Goal: Transaction & Acquisition: Purchase product/service

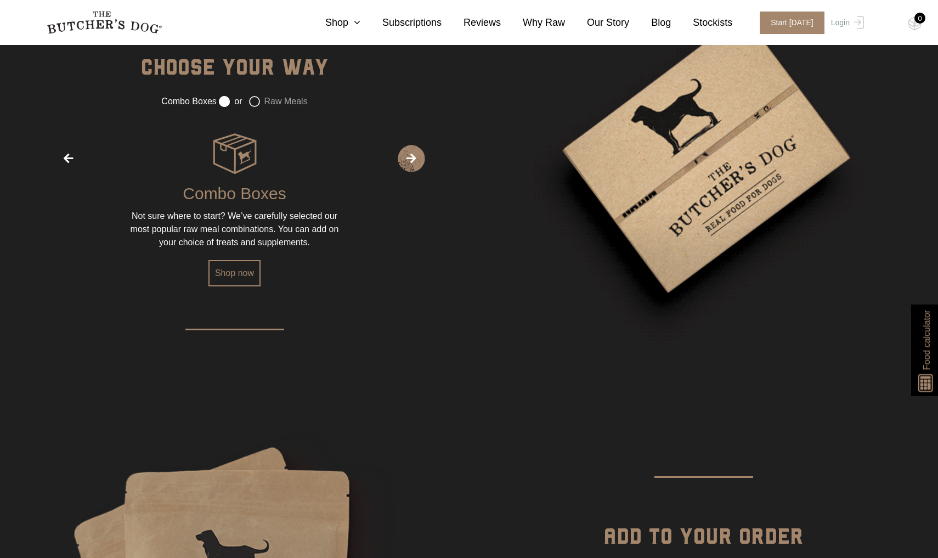
scroll to position [1625, 0]
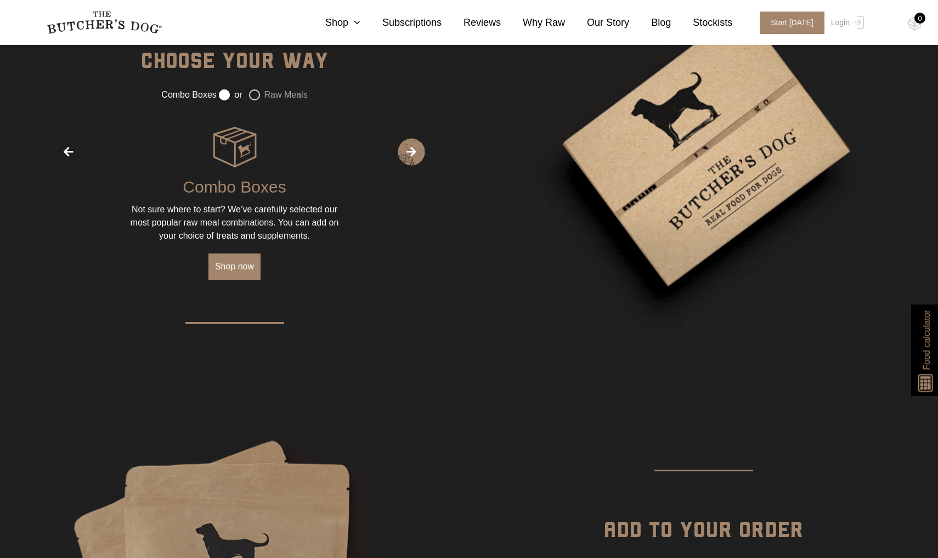
click at [242, 271] on link "Shop now" at bounding box center [234, 266] width 52 height 26
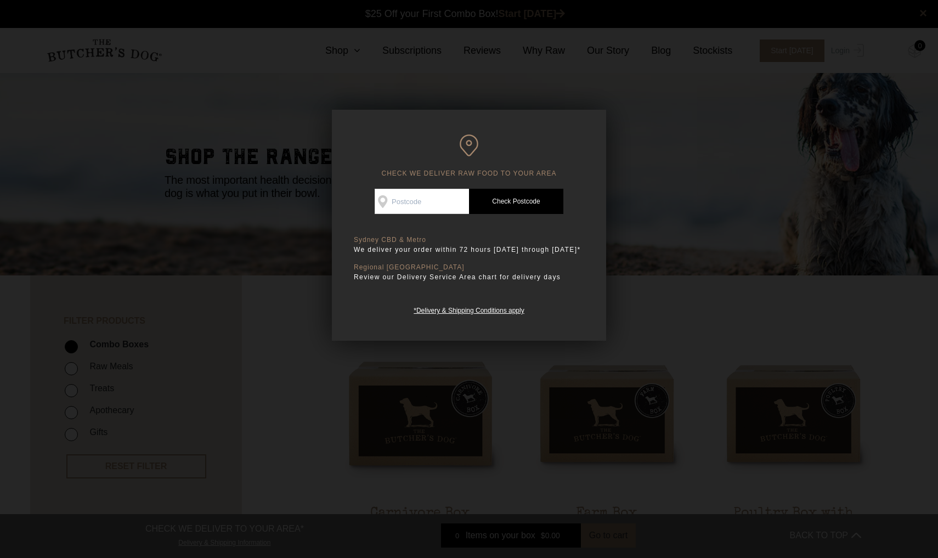
scroll to position [1, 0]
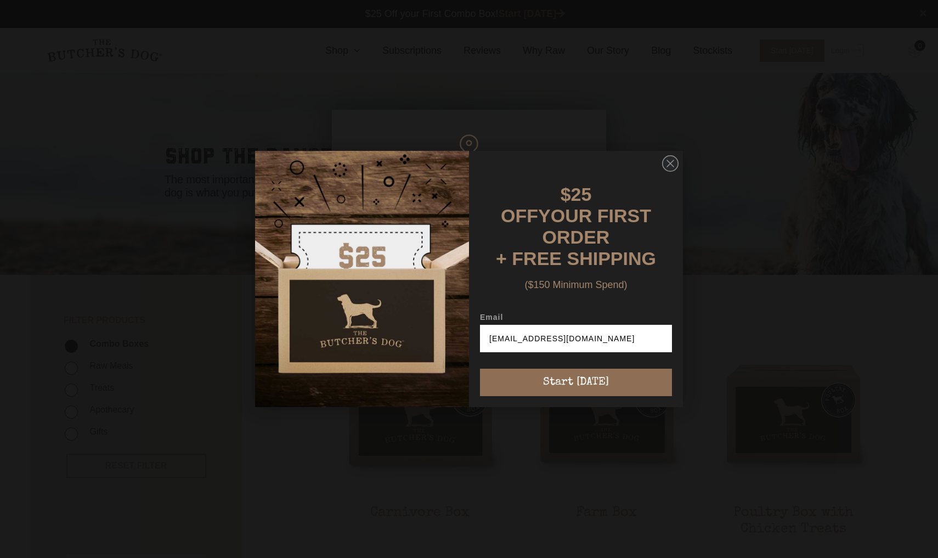
type input "rkiralee@gmail.com"
click at [581, 377] on button "Start [DATE]" at bounding box center [576, 381] width 192 height 27
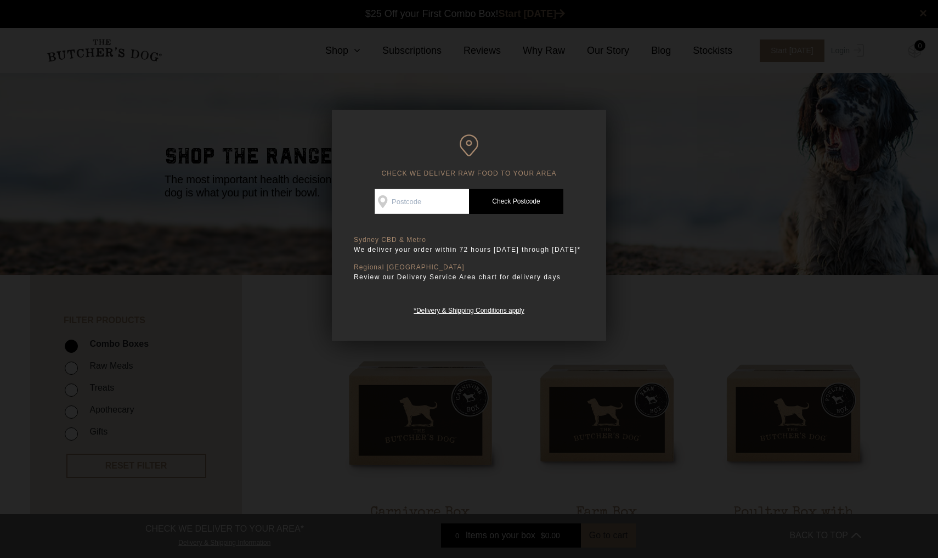
click at [414, 202] on input "Check Availability At" at bounding box center [421, 201] width 94 height 25
type input "2322"
click at [528, 202] on link "Check Postcode" at bounding box center [516, 201] width 94 height 25
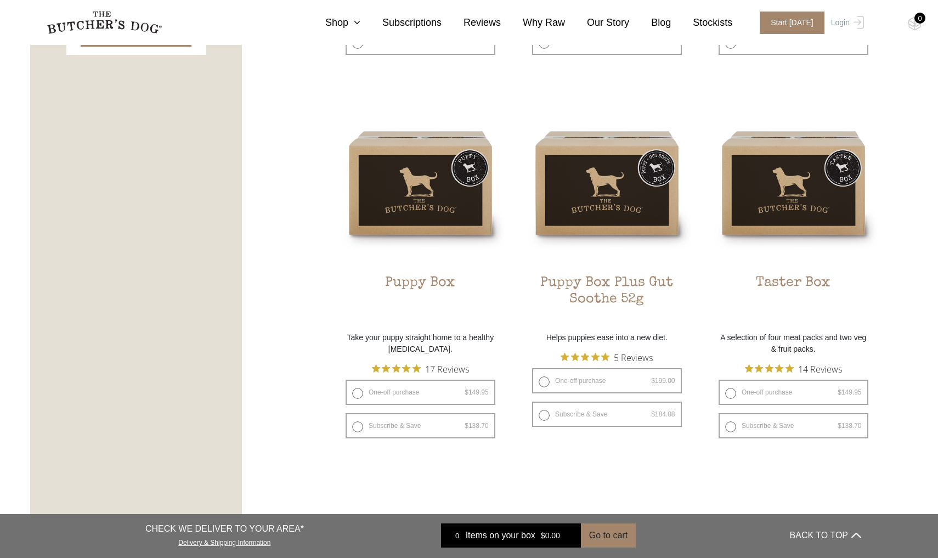
scroll to position [617, 0]
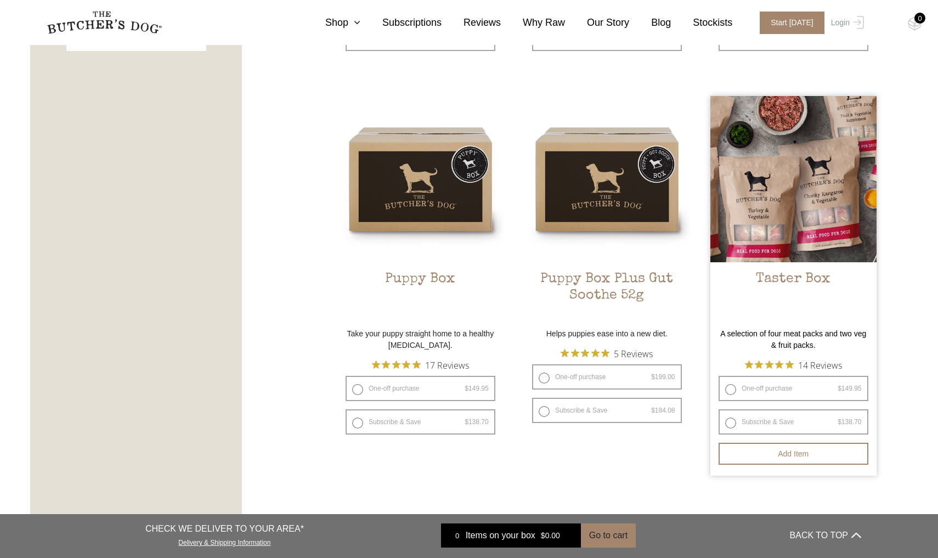
click at [793, 282] on h2 "Taster Box" at bounding box center [793, 297] width 166 height 52
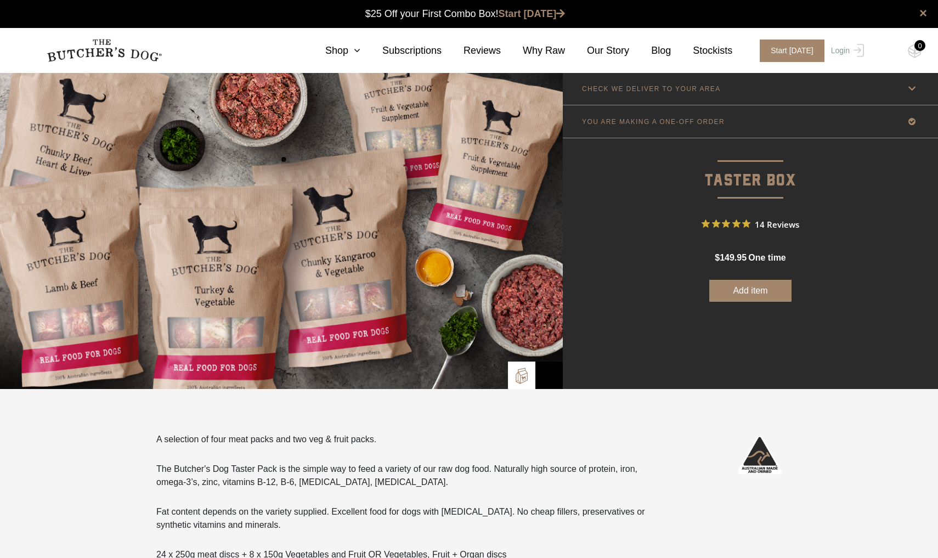
scroll to position [1, 0]
click at [676, 82] on link "CHECK WE DELIVER TO YOUR AREA" at bounding box center [750, 88] width 375 height 32
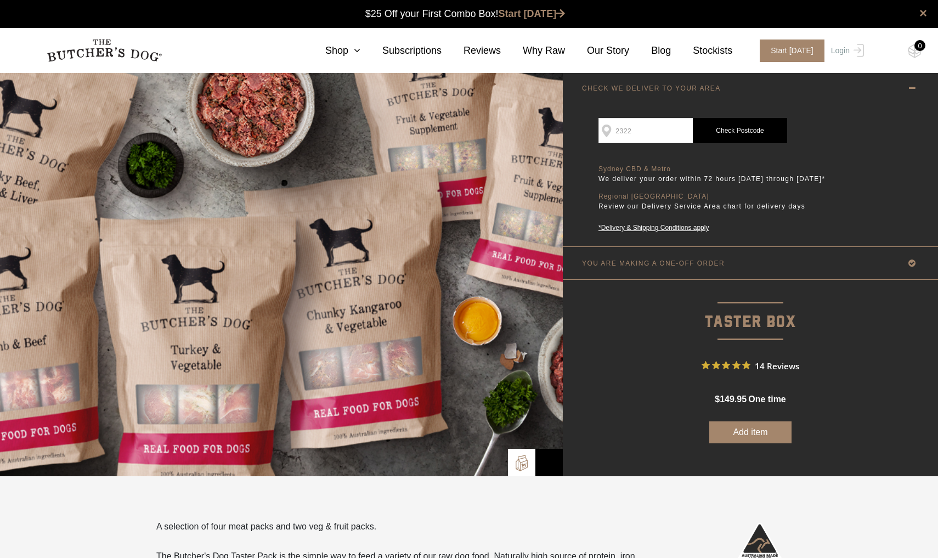
click at [739, 127] on link "Check Postcode" at bounding box center [739, 130] width 94 height 25
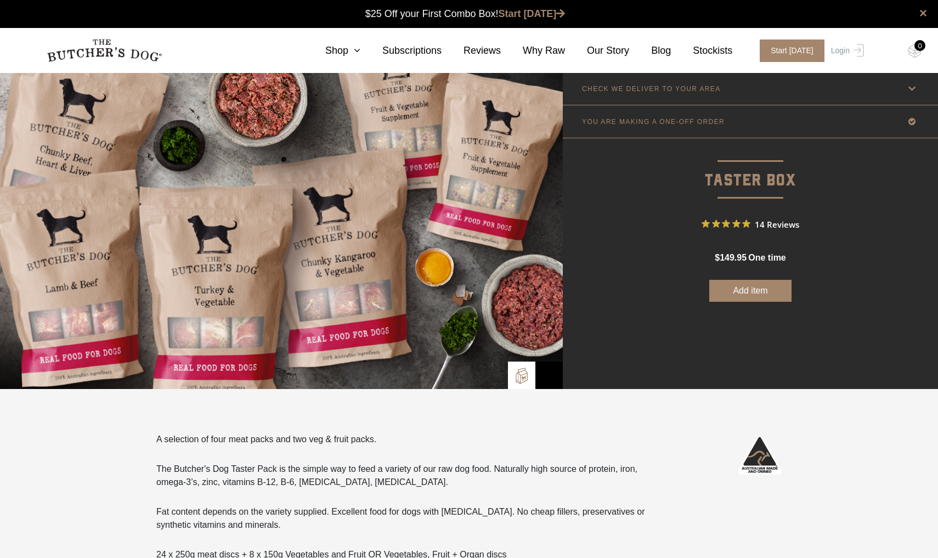
scroll to position [1, 0]
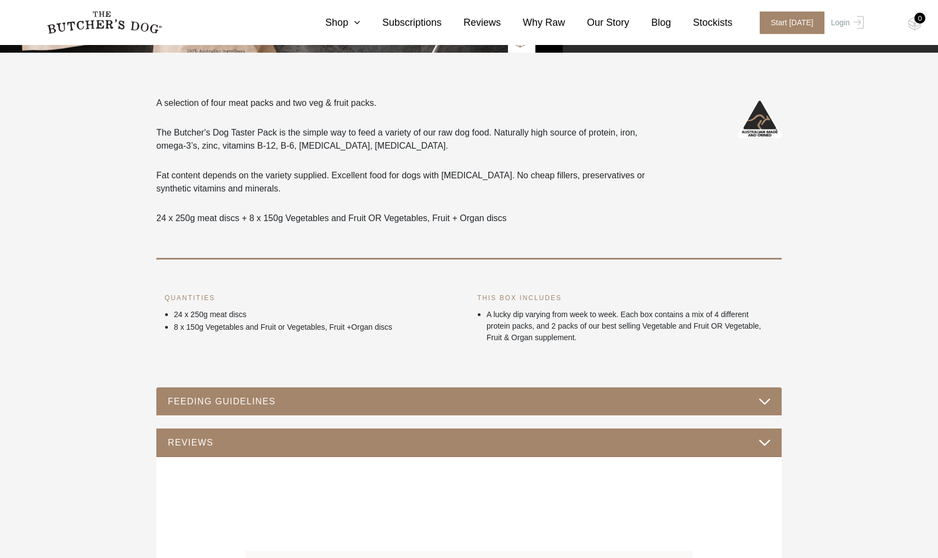
scroll to position [339, 0]
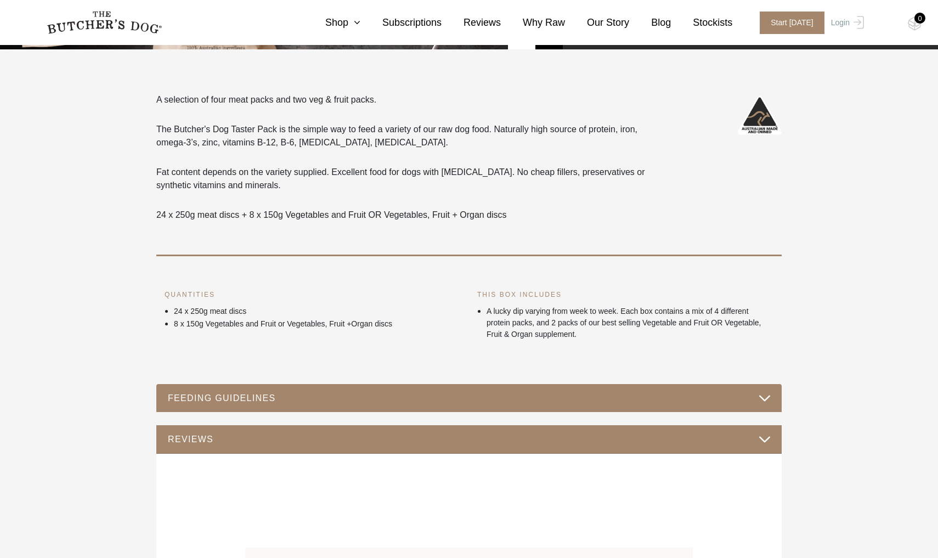
click at [382, 401] on button "FEEDING GUIDELINES" at bounding box center [468, 397] width 603 height 15
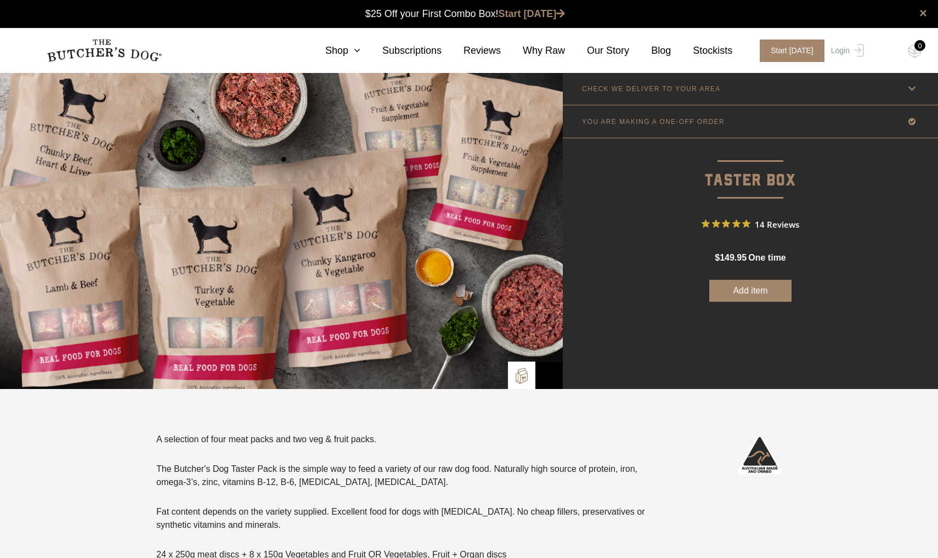
scroll to position [0, 0]
click at [665, 124] on p "YOU ARE MAKING A ONE-OFF ORDER" at bounding box center [653, 122] width 143 height 8
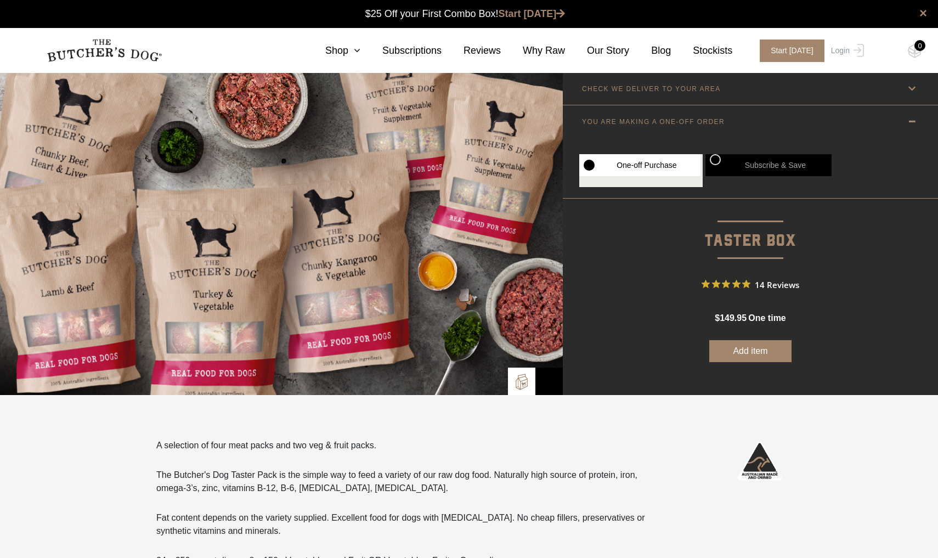
click at [753, 165] on label "Subscribe & Save" at bounding box center [768, 165] width 126 height 22
radio input "true"
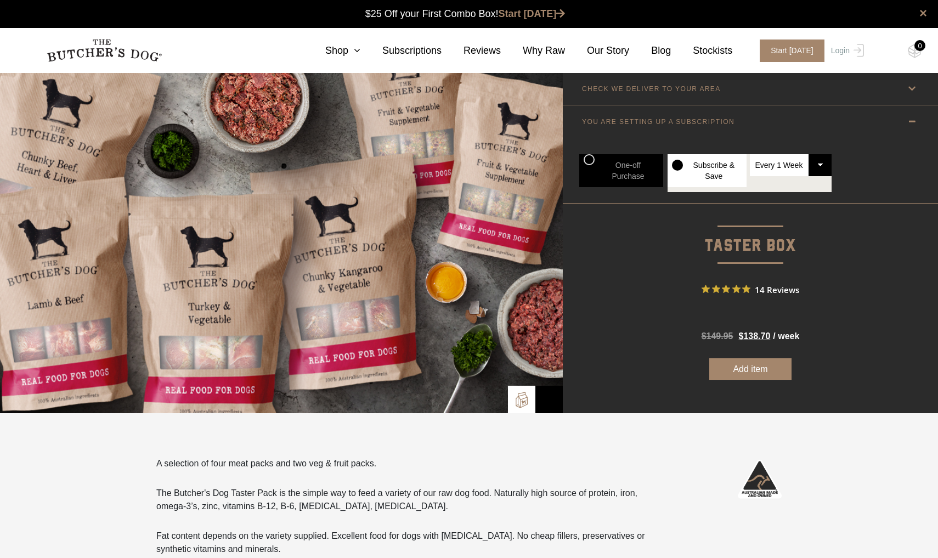
click at [764, 336] on bdi "$ 138.70" at bounding box center [754, 335] width 32 height 9
radio input "true"
click at [782, 338] on span "/ week" at bounding box center [786, 336] width 26 height 13
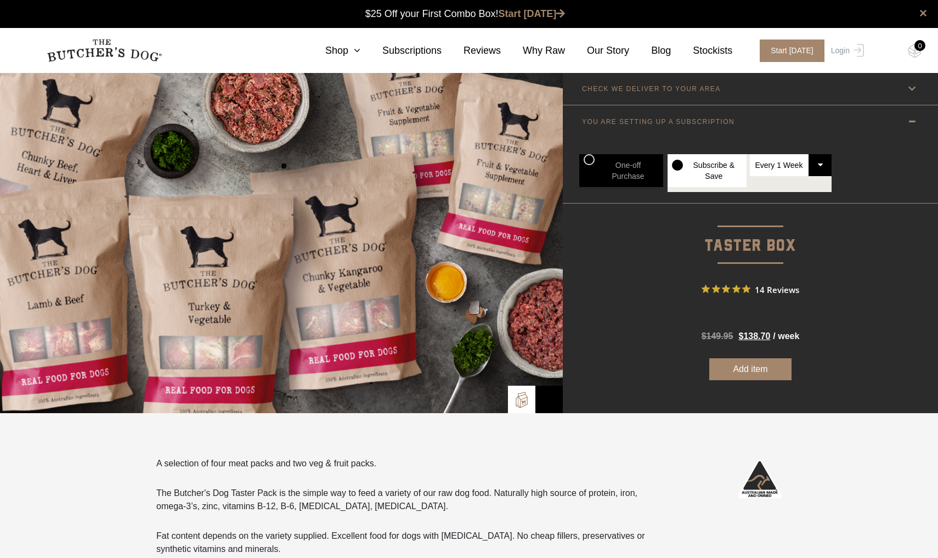
click at [724, 331] on bdi "$ 149.95" at bounding box center [717, 335] width 32 height 9
select select "2_week"
radio input "true"
click at [349, 55] on link "Shop" at bounding box center [331, 50] width 57 height 15
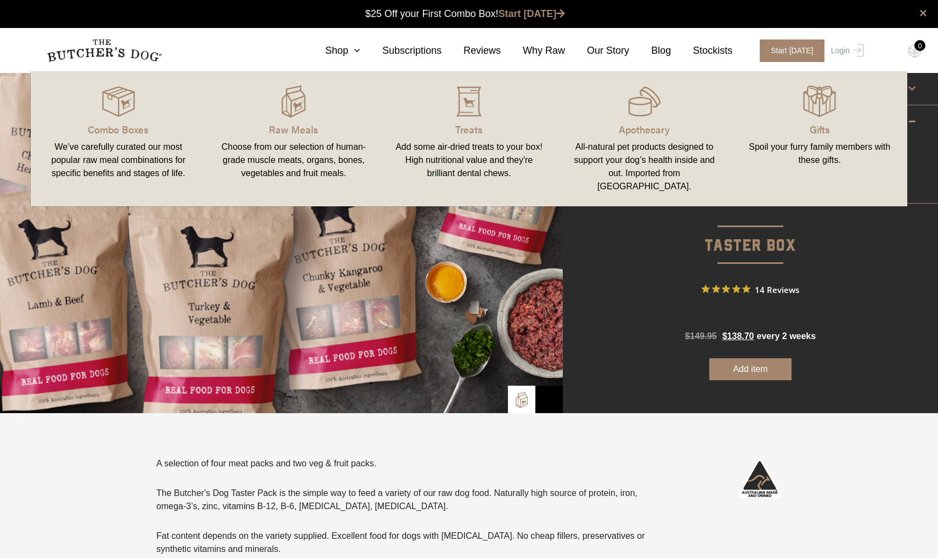
click at [740, 362] on button "Add item" at bounding box center [750, 369] width 82 height 22
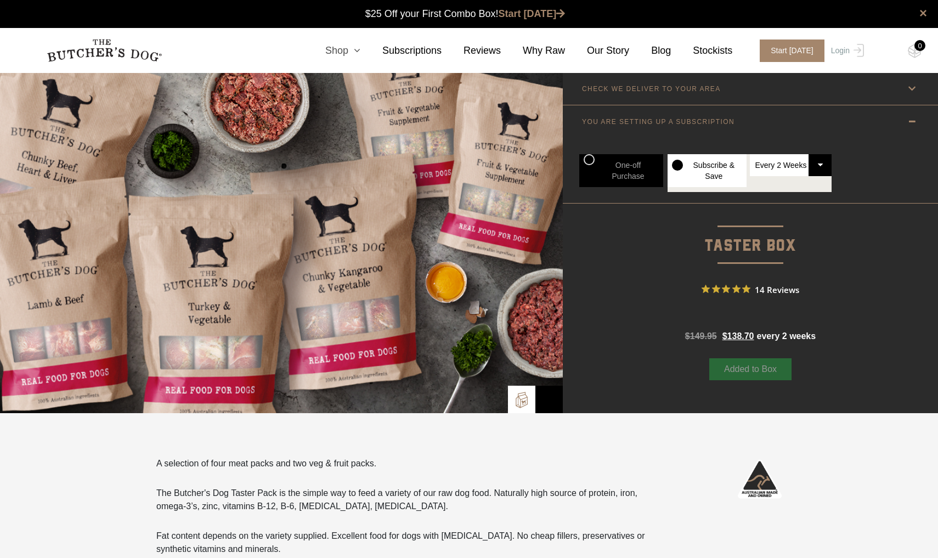
click at [354, 52] on icon at bounding box center [354, 51] width 12 height 10
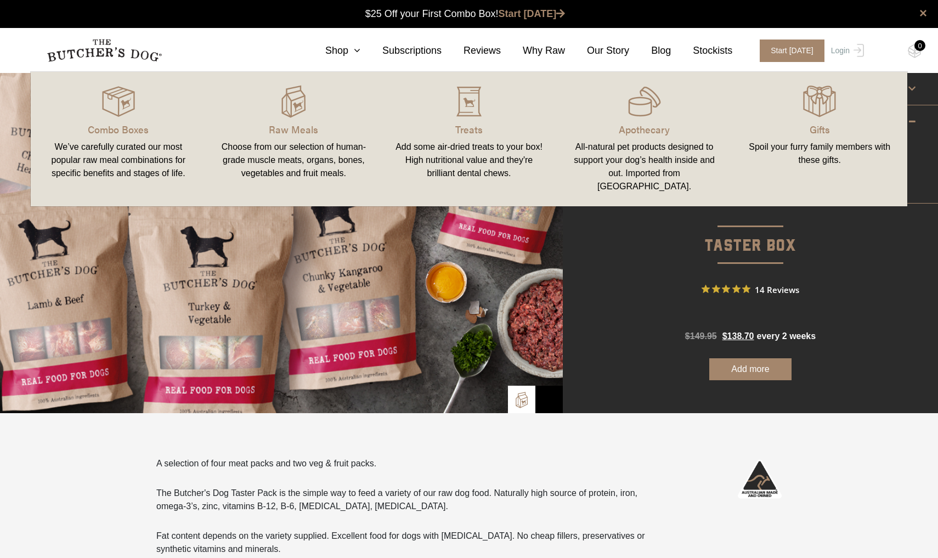
click at [684, 158] on div "All-natural pet products designed to support your dog’s health inside and out. …" at bounding box center [644, 166] width 149 height 53
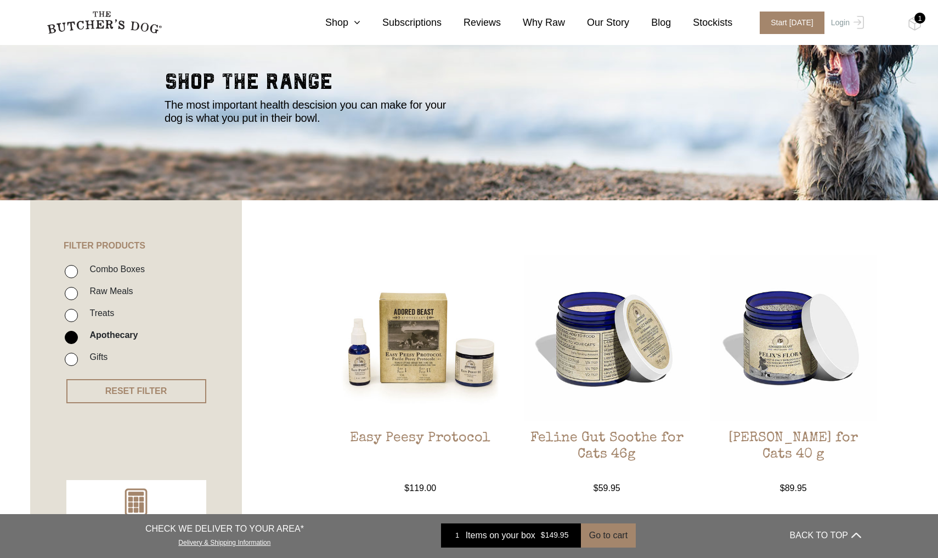
scroll to position [70, 0]
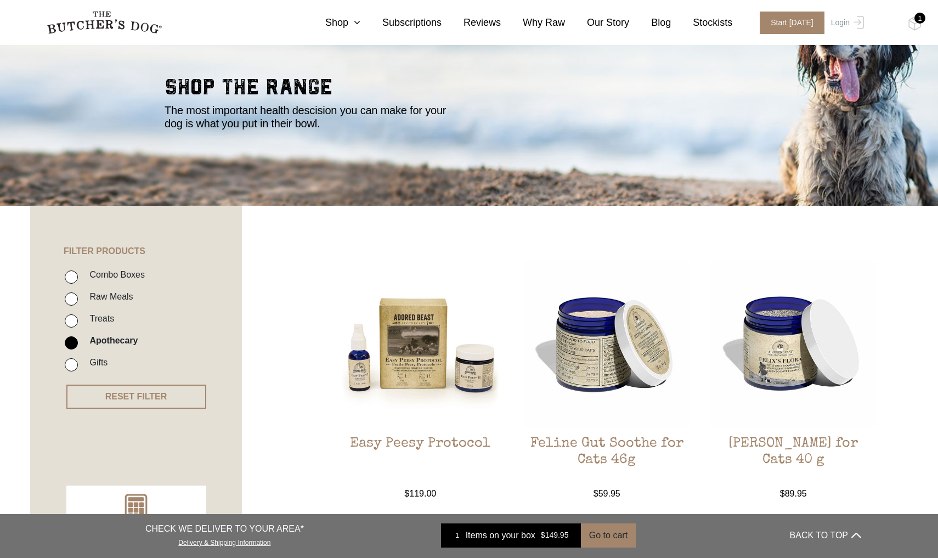
click at [68, 321] on input "Treats" at bounding box center [71, 320] width 13 height 13
checkbox input "true"
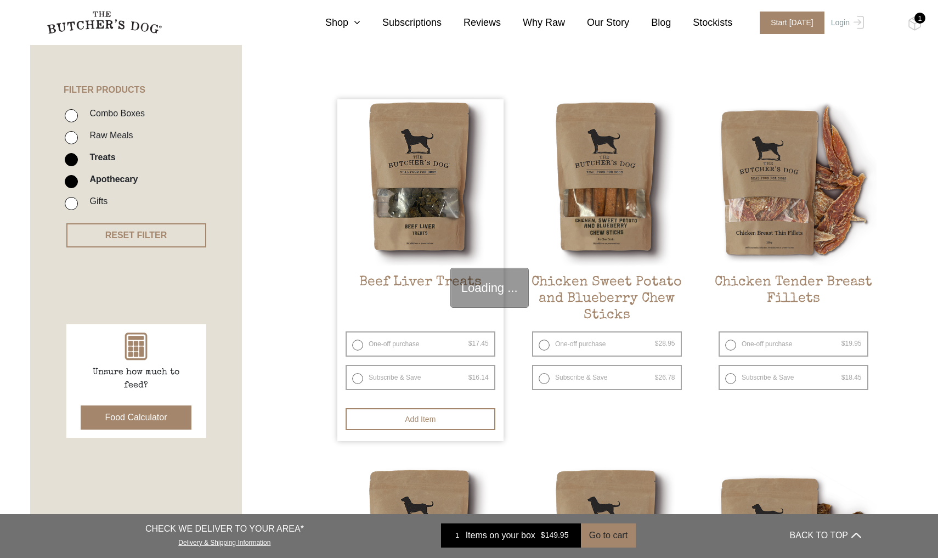
scroll to position [248, 0]
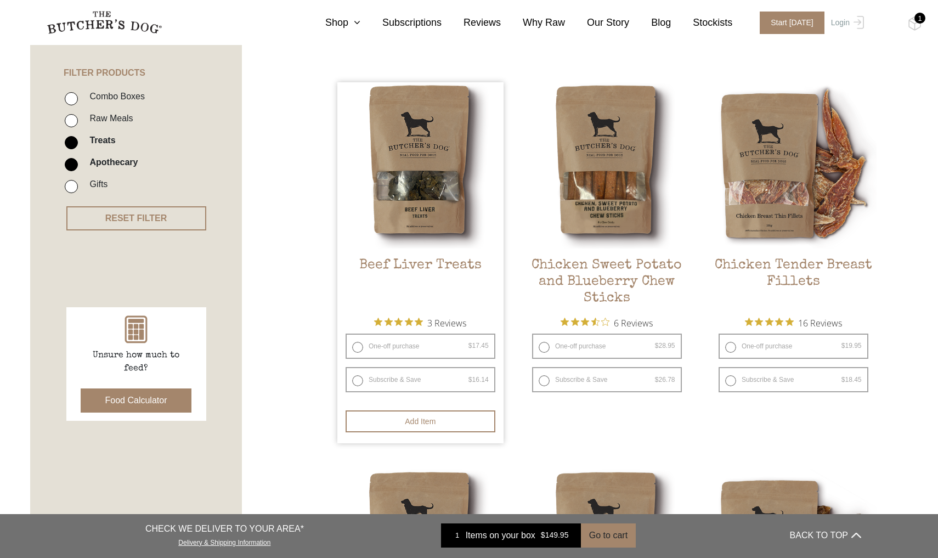
click at [456, 347] on label "One-off purchase $ 17.45 — or subscribe and save 7.5%" at bounding box center [420, 345] width 150 height 25
radio input "true"
click at [354, 344] on label "One-off purchase $ 17.45 — or subscribe and save 7.5%" at bounding box center [420, 345] width 150 height 25
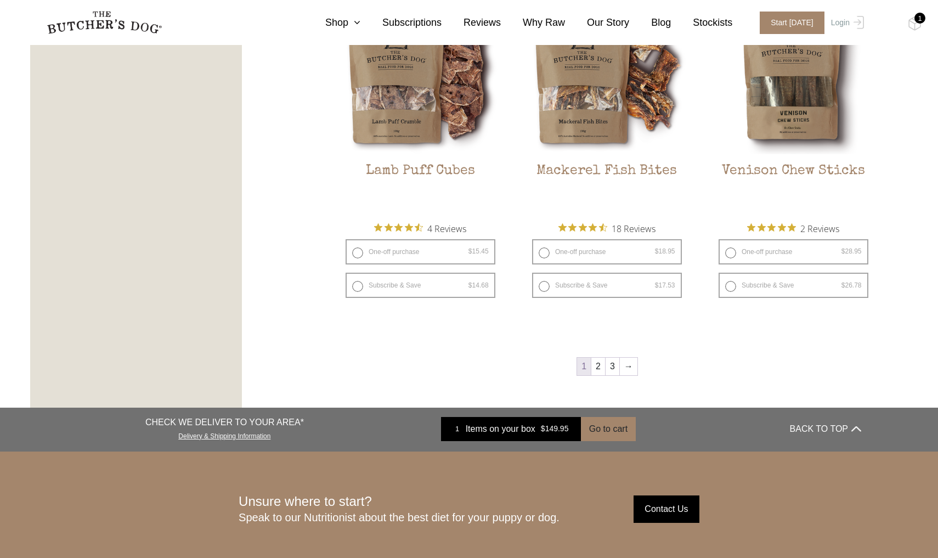
scroll to position [1451, 0]
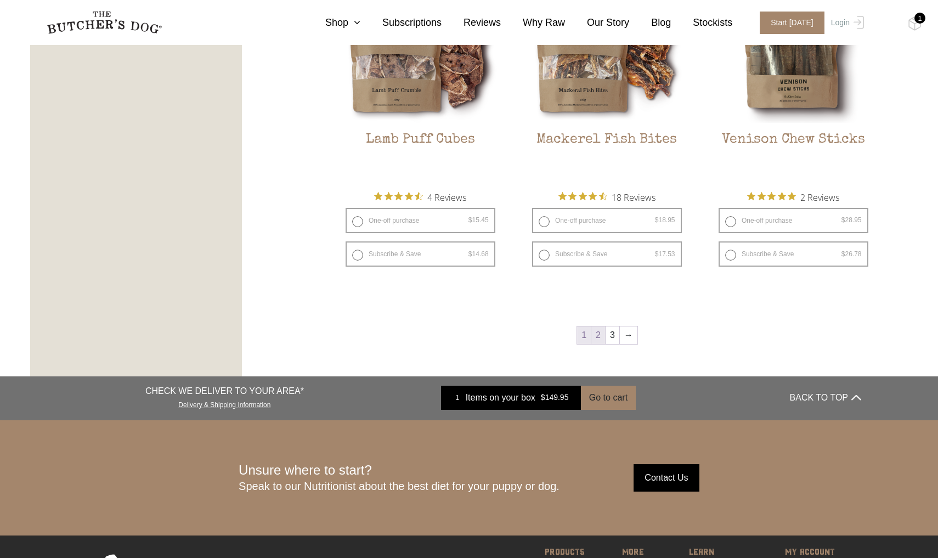
click at [596, 337] on link "2" at bounding box center [598, 335] width 14 height 18
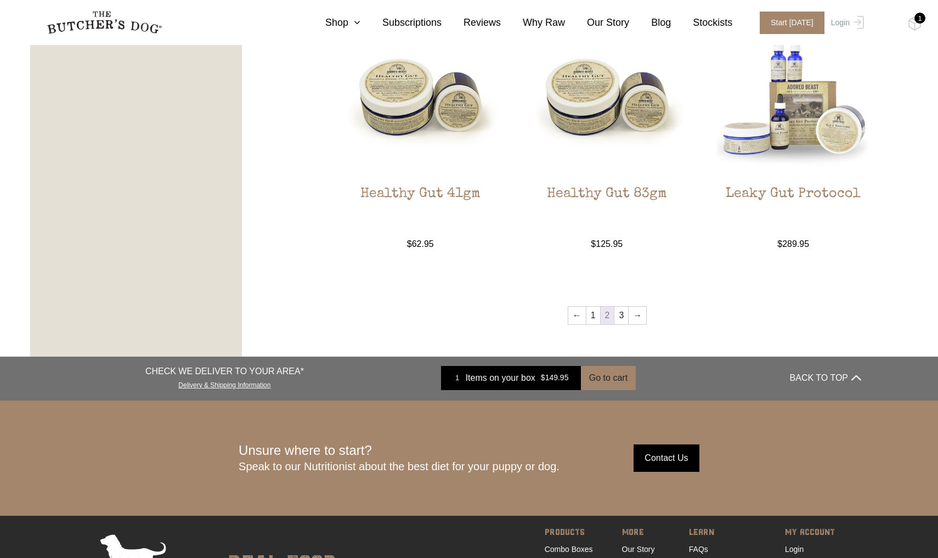
scroll to position [1293, 0]
click at [622, 316] on link "3" at bounding box center [621, 315] width 14 height 18
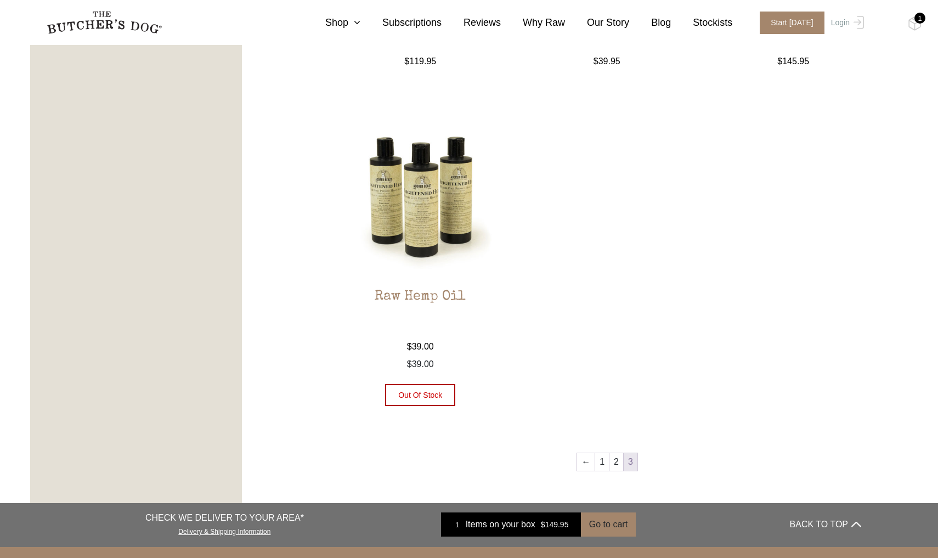
scroll to position [817, 0]
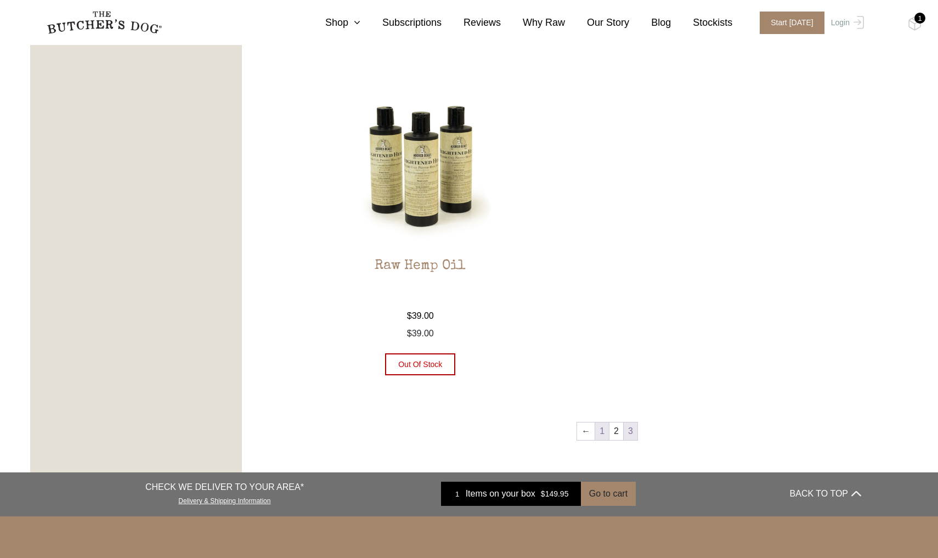
click at [600, 422] on link "1" at bounding box center [602, 431] width 14 height 18
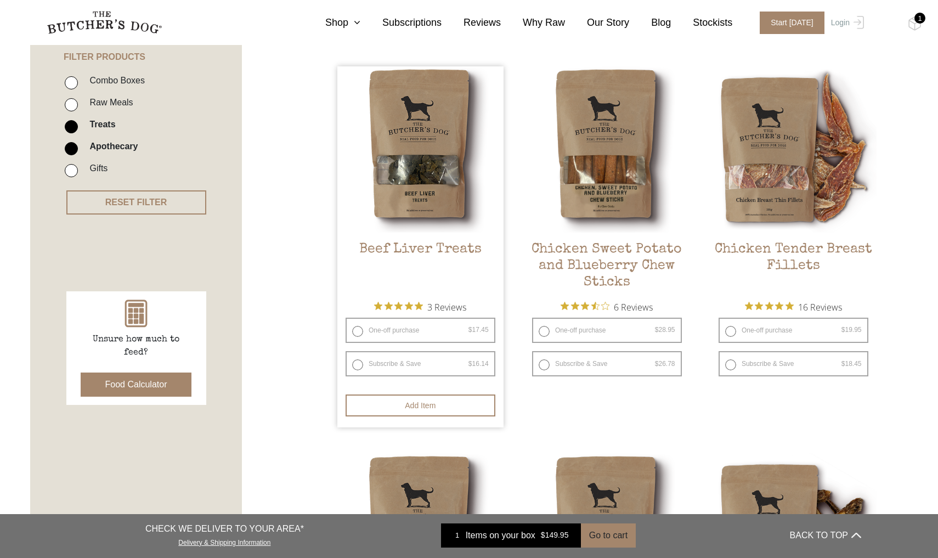
scroll to position [269, 0]
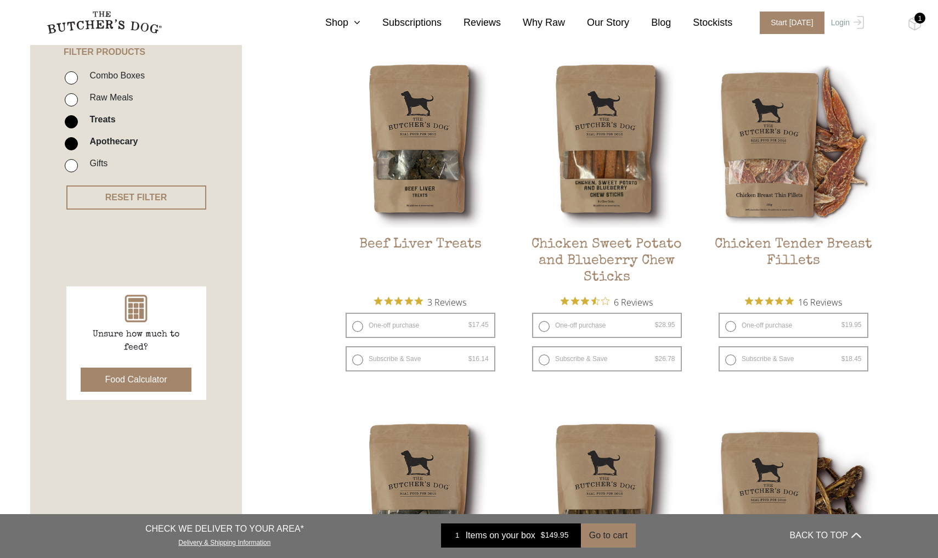
click at [161, 380] on button "Food Calculator" at bounding box center [136, 379] width 111 height 24
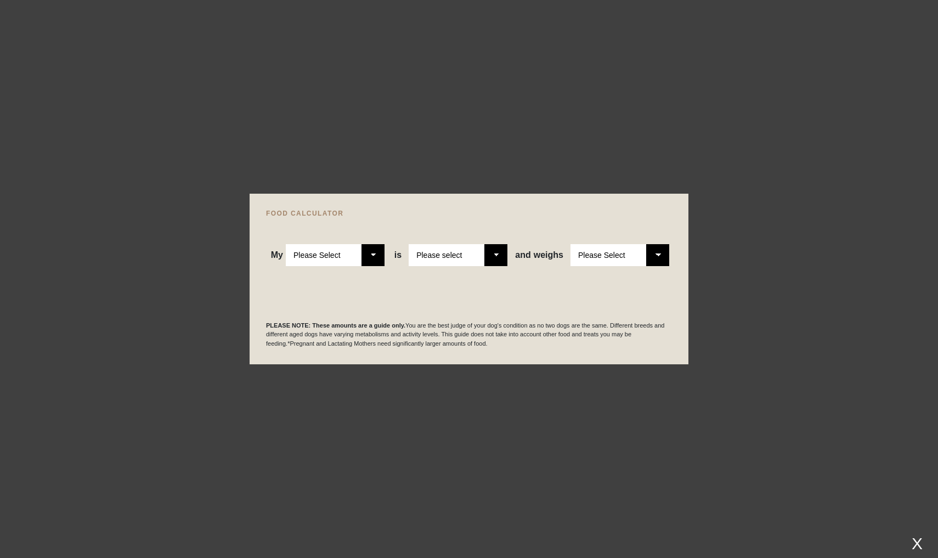
select select "adult"
select select "00"
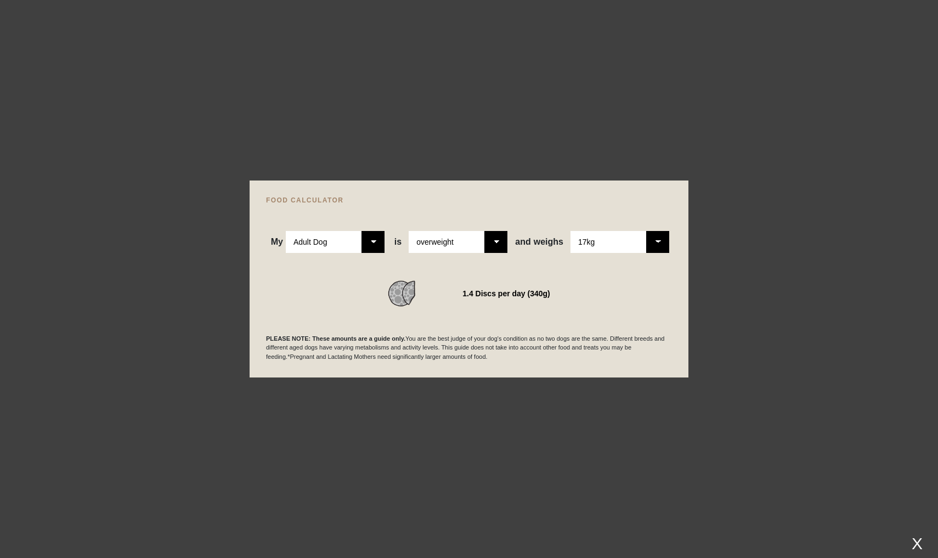
select select "20"
click at [718, 286] on div at bounding box center [469, 279] width 938 height 558
click at [916, 539] on div "X" at bounding box center [917, 543] width 20 height 18
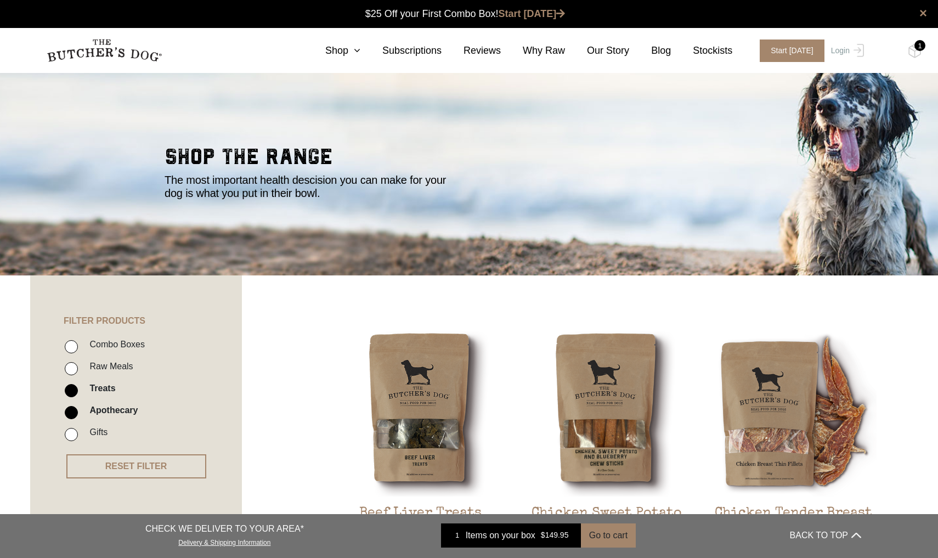
scroll to position [0, 0]
click at [349, 55] on link "Shop" at bounding box center [331, 50] width 57 height 15
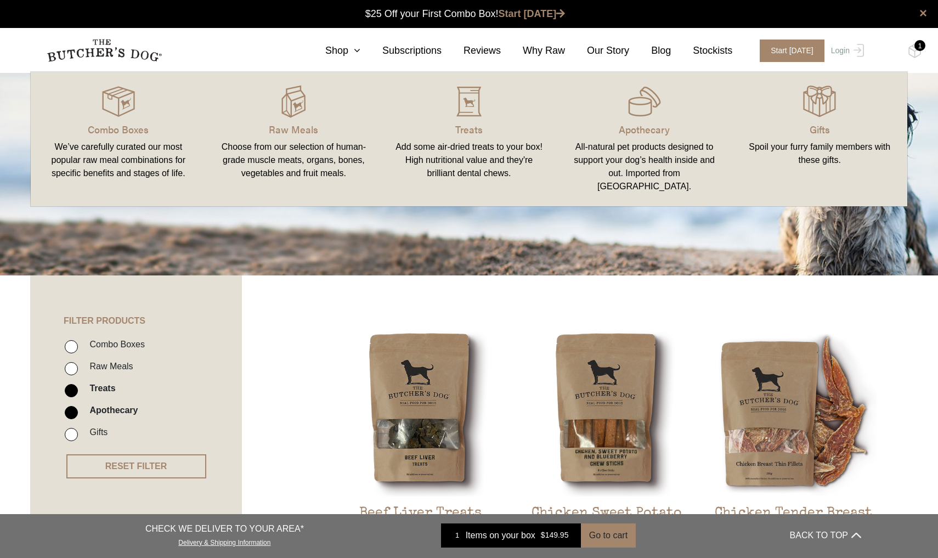
click at [72, 412] on input "Apothecary" at bounding box center [71, 412] width 13 height 13
checkbox input "false"
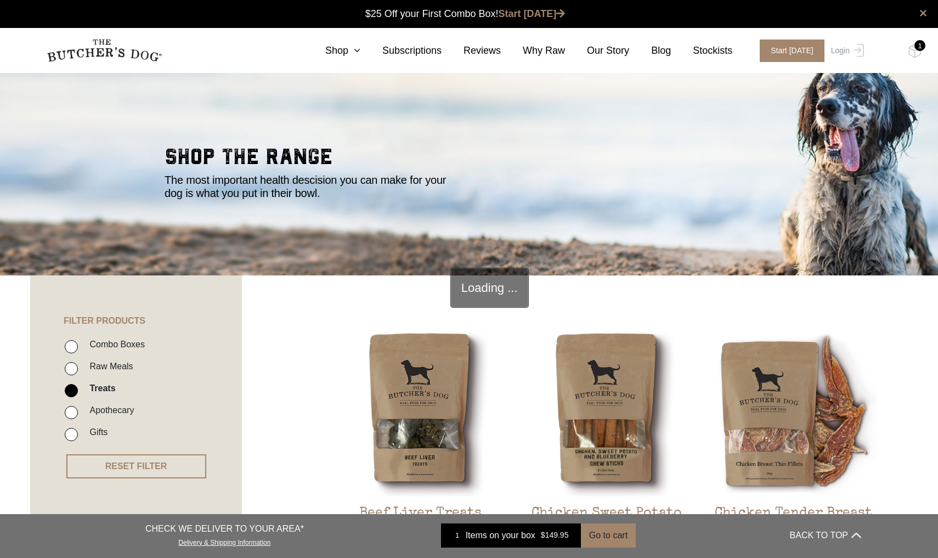
scroll to position [248, 0]
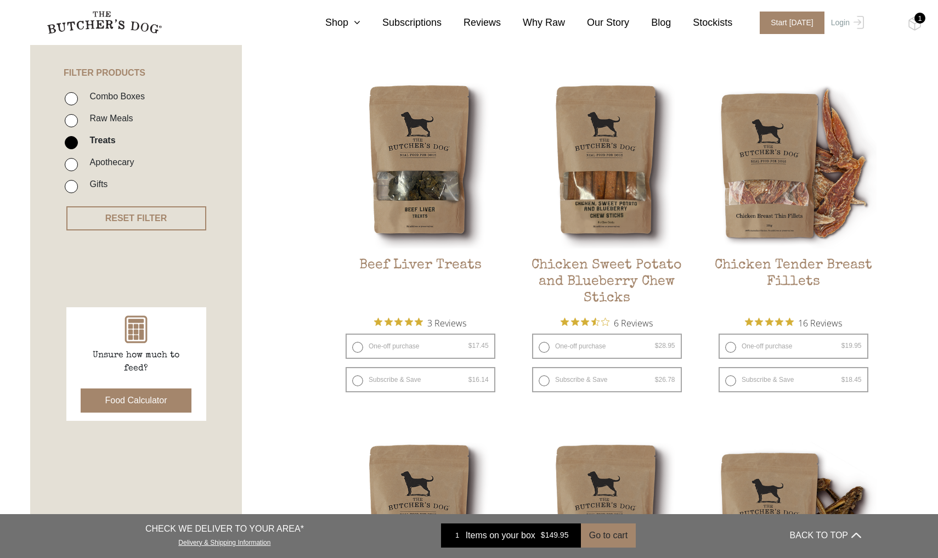
click at [71, 100] on input "Combo Boxes" at bounding box center [71, 98] width 13 height 13
checkbox input "true"
click at [69, 144] on input "Treats" at bounding box center [71, 142] width 13 height 13
checkbox input "false"
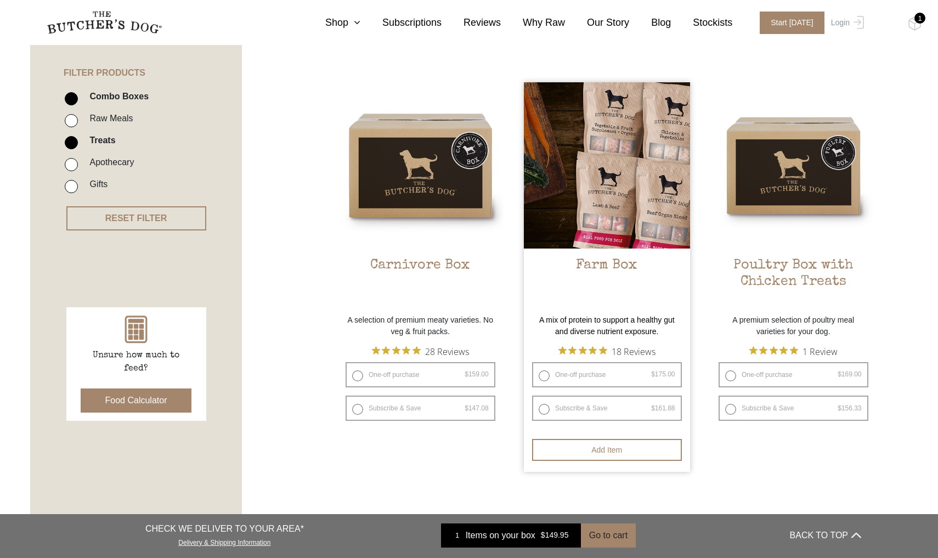
click at [610, 266] on h2 "Farm Box" at bounding box center [607, 283] width 166 height 52
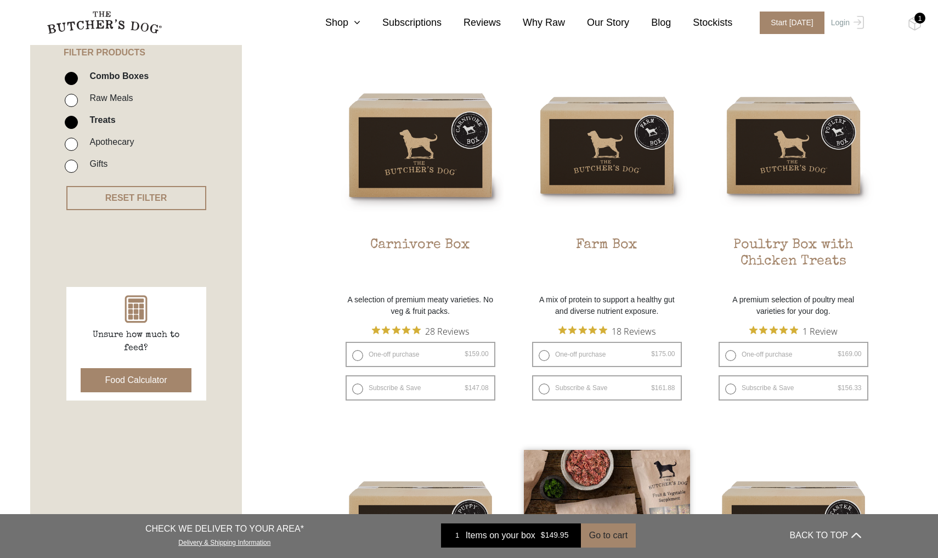
scroll to position [264, 0]
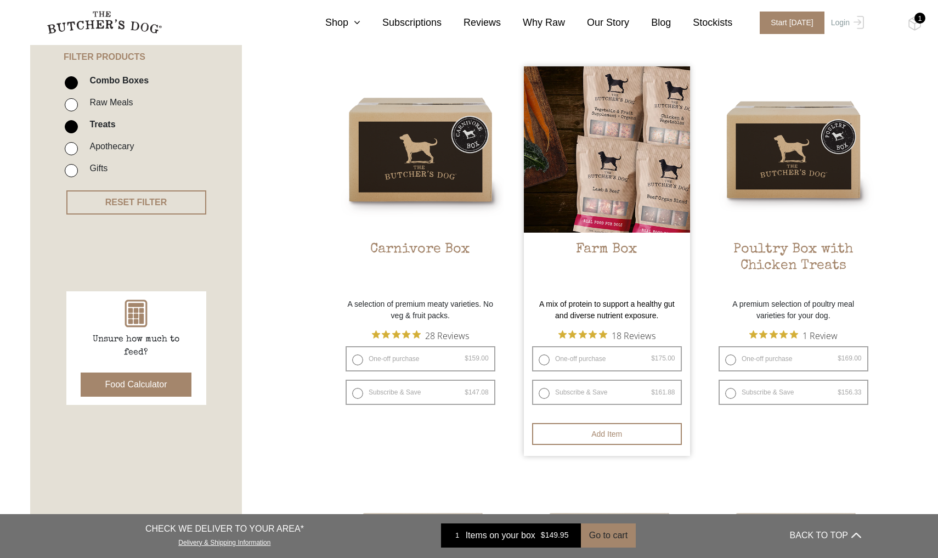
click at [600, 254] on h2 "Farm Box" at bounding box center [607, 267] width 166 height 52
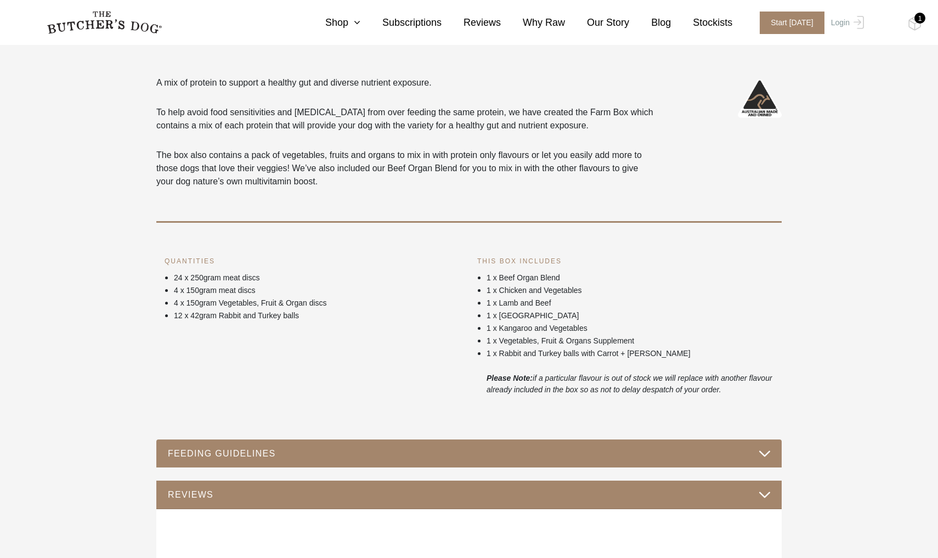
scroll to position [363, 0]
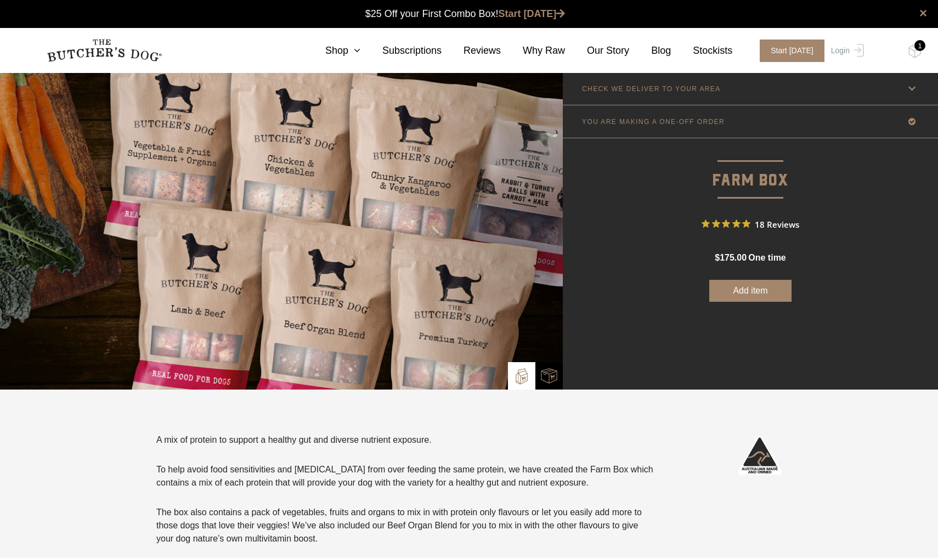
click at [741, 288] on button "Add item" at bounding box center [750, 291] width 82 height 22
click at [910, 49] on img at bounding box center [914, 51] width 14 height 14
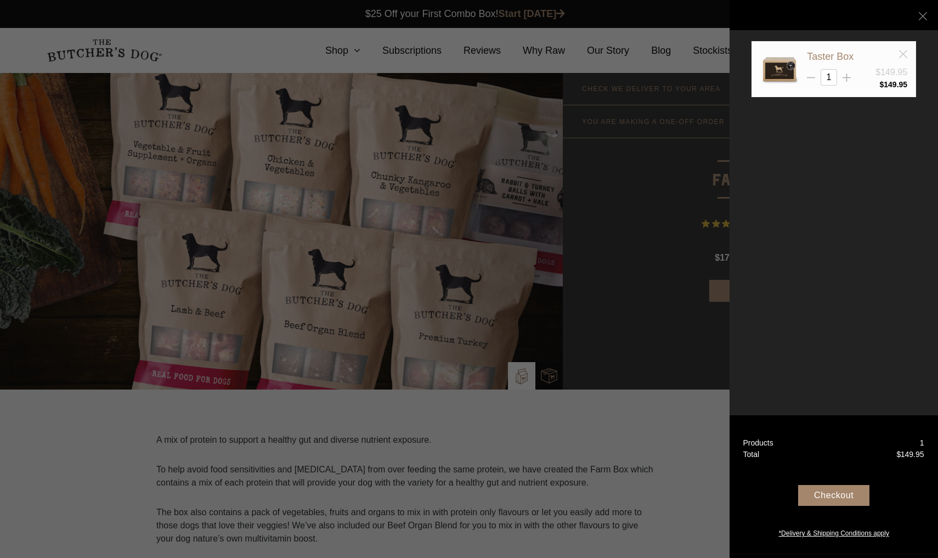
click at [903, 52] on icon at bounding box center [903, 54] width 8 height 8
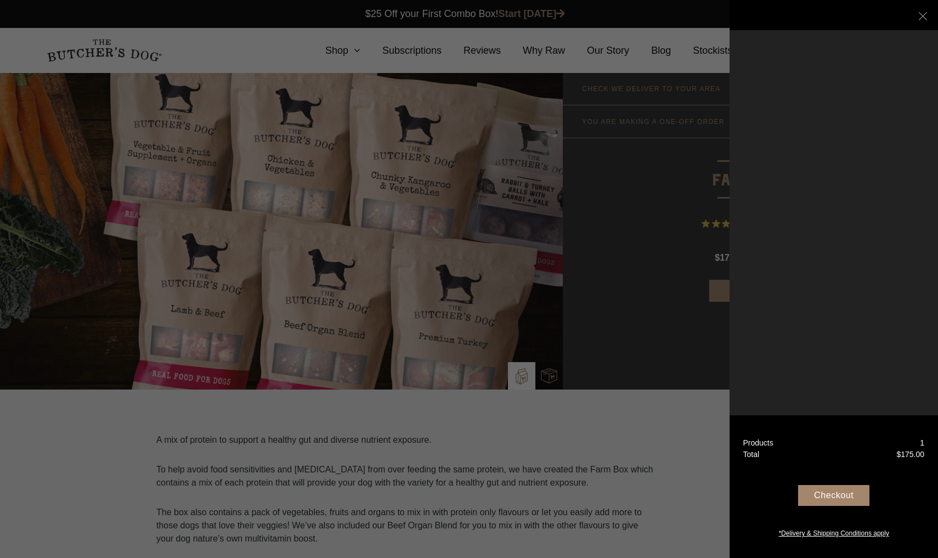
click at [927, 15] on div "Your Box" at bounding box center [833, 15] width 208 height 30
click at [922, 15] on line at bounding box center [922, 16] width 8 height 8
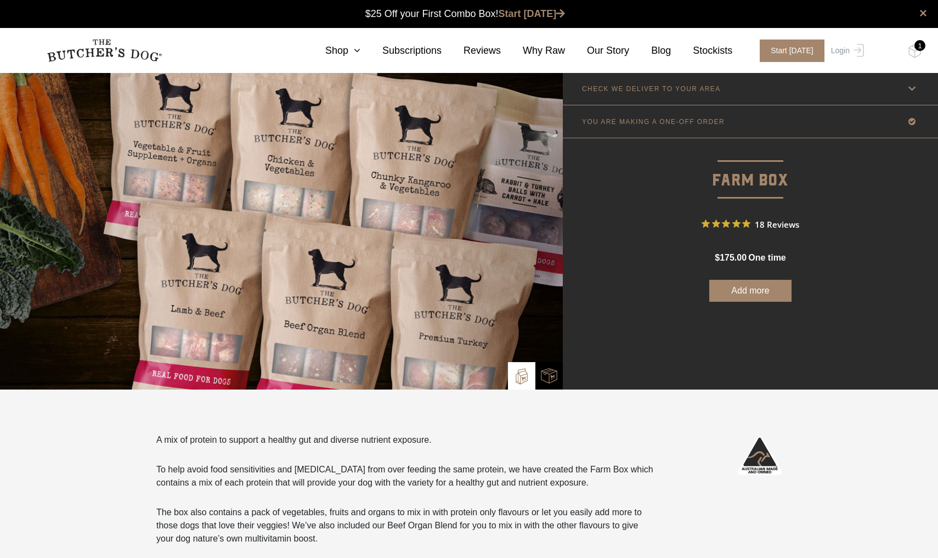
click at [756, 289] on button "Add more" at bounding box center [750, 291] width 82 height 22
click at [912, 55] on img at bounding box center [914, 51] width 14 height 14
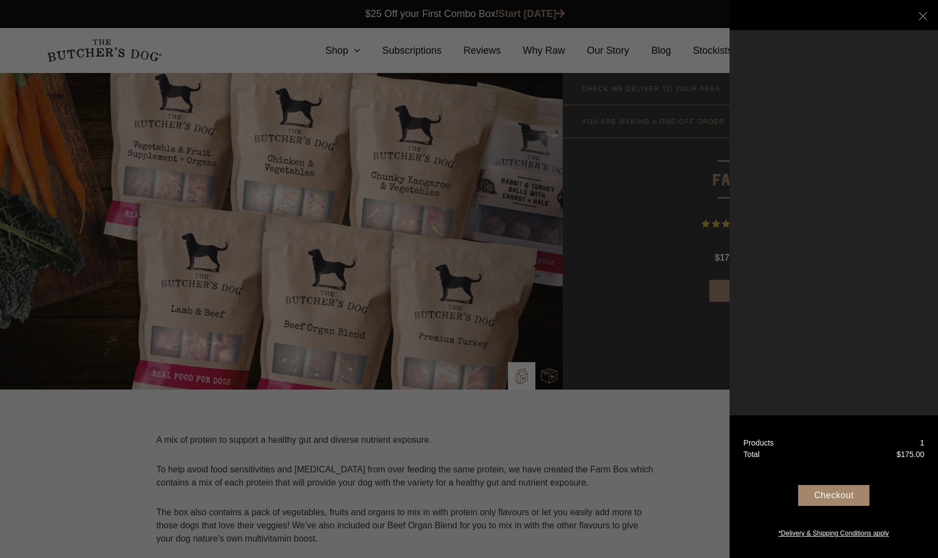
click at [815, 496] on div "Checkout" at bounding box center [833, 495] width 71 height 21
click at [810, 496] on div "Checkout" at bounding box center [833, 495] width 71 height 21
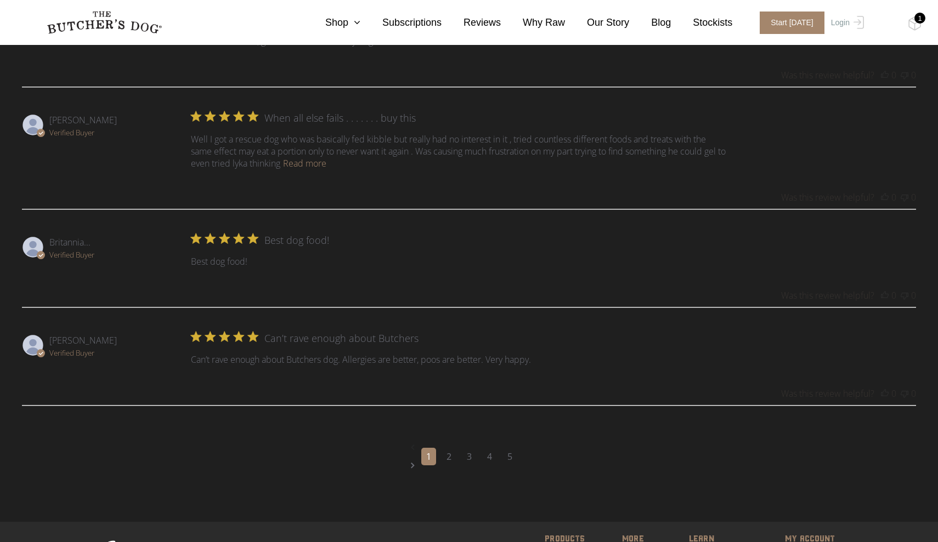
scroll to position [1375, 0]
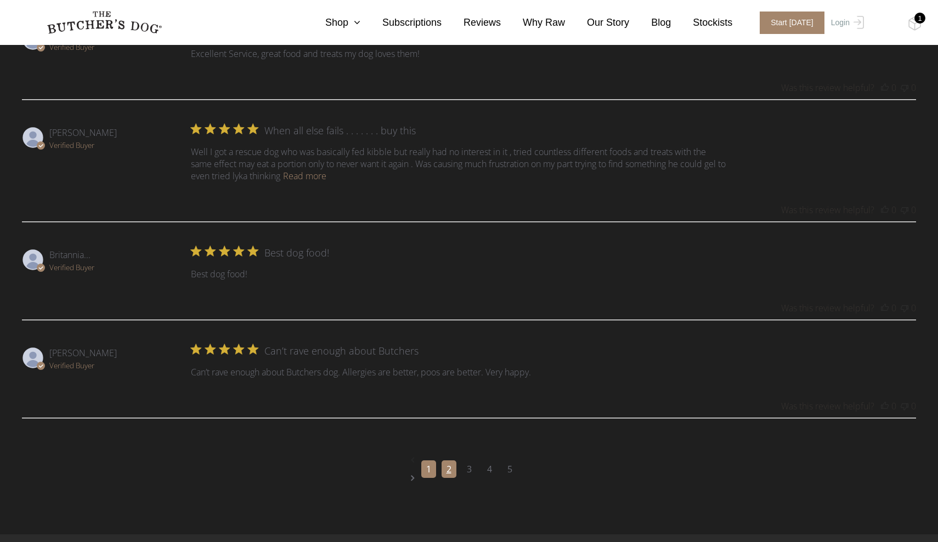
click at [449, 462] on link "2" at bounding box center [448, 470] width 15 height 18
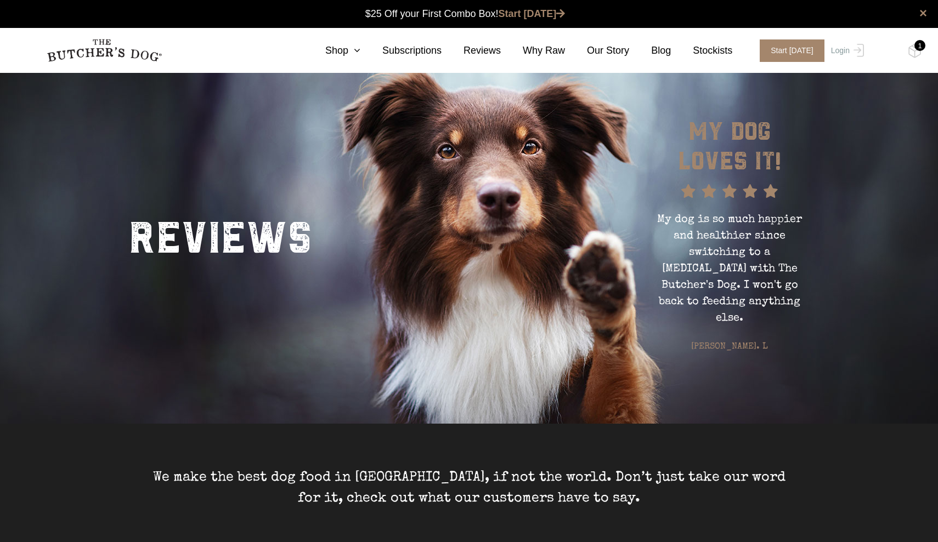
scroll to position [0, 0]
click at [730, 53] on link "Stockists" at bounding box center [701, 50] width 61 height 15
click at [723, 52] on link "Stockists" at bounding box center [701, 50] width 61 height 15
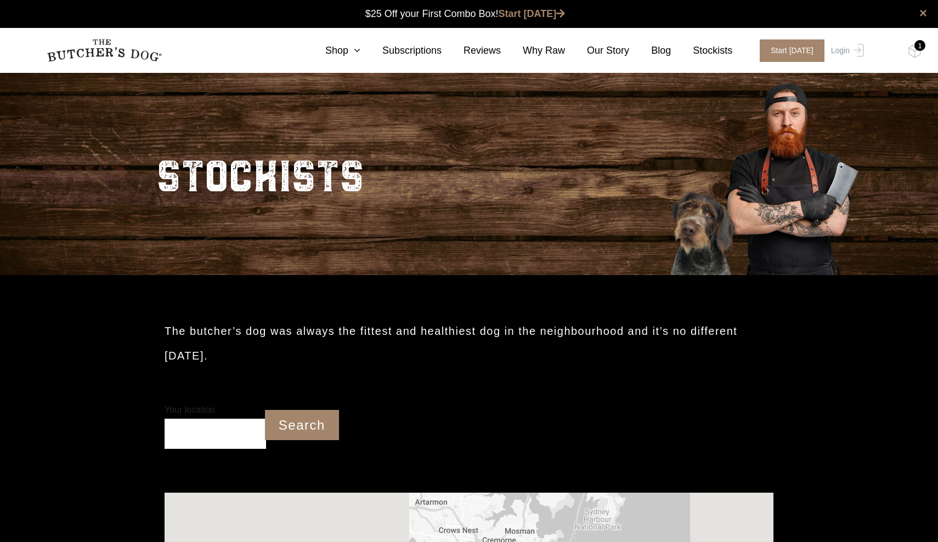
scroll to position [1, 0]
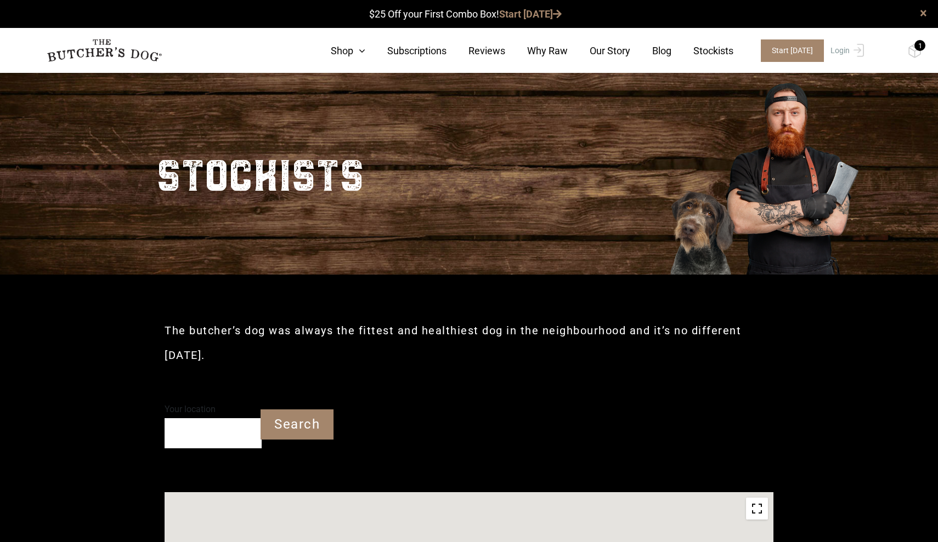
type input "2322"
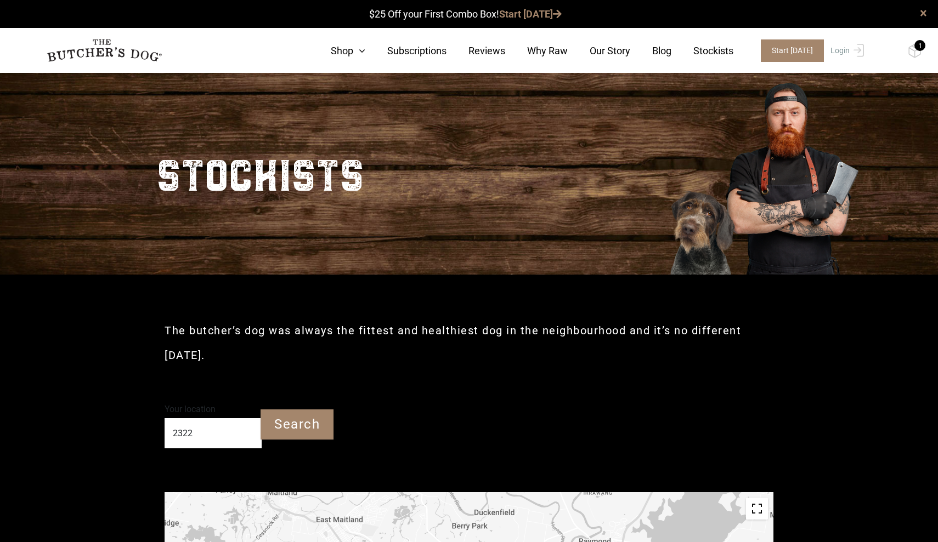
click at [205, 418] on input "2322" at bounding box center [212, 433] width 97 height 30
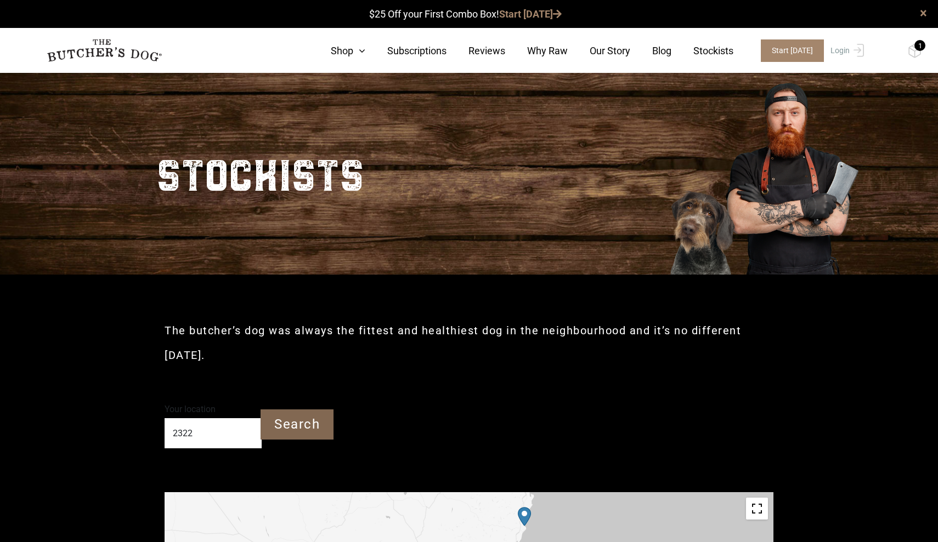
click at [302, 411] on input "Search" at bounding box center [296, 425] width 73 height 30
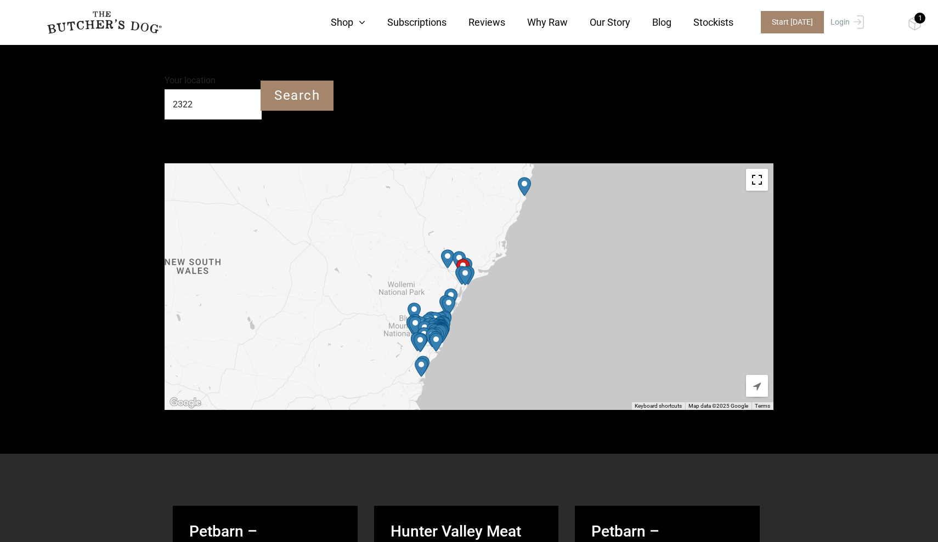
scroll to position [325, 0]
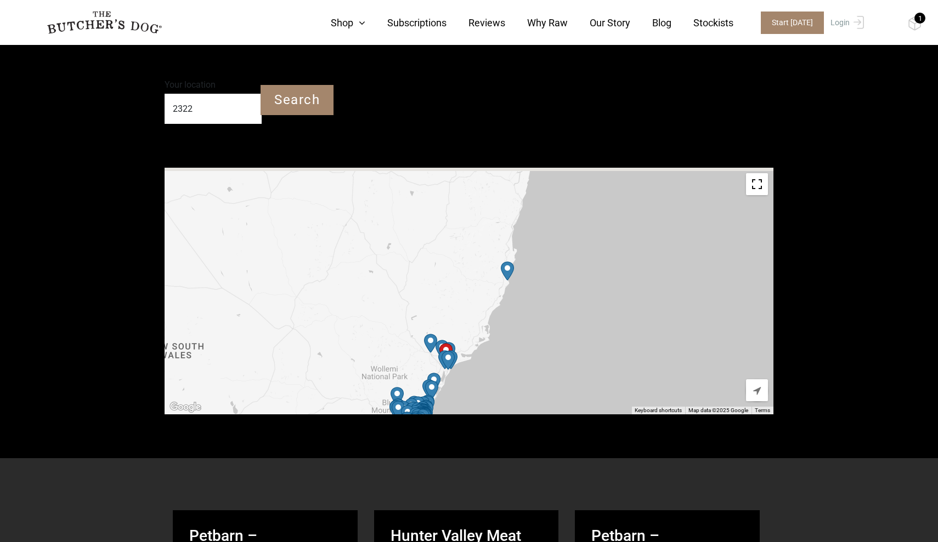
drag, startPoint x: 521, startPoint y: 225, endPoint x: 504, endPoint y: 302, distance: 79.2
click at [504, 302] on div at bounding box center [468, 291] width 609 height 247
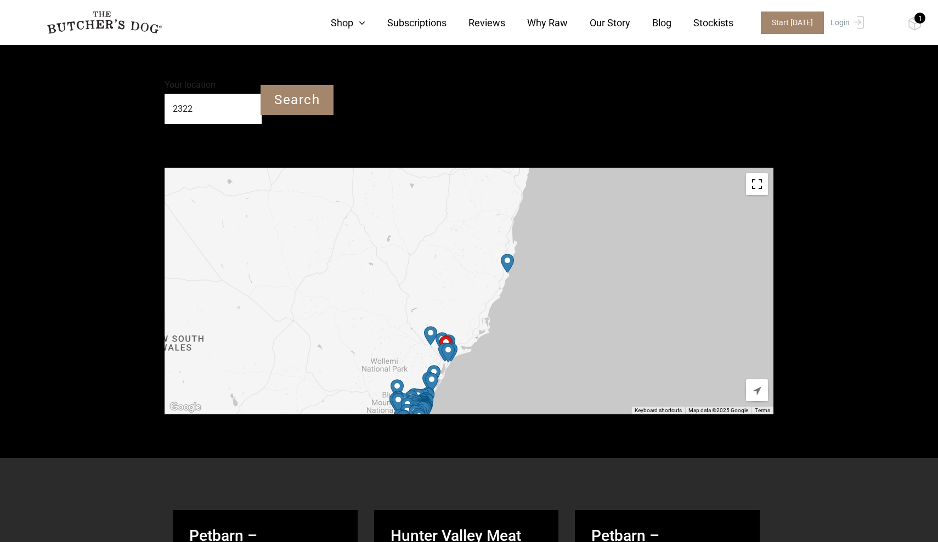
click at [507, 254] on img "Petbarn – Port Macquarie" at bounding box center [507, 263] width 13 height 19
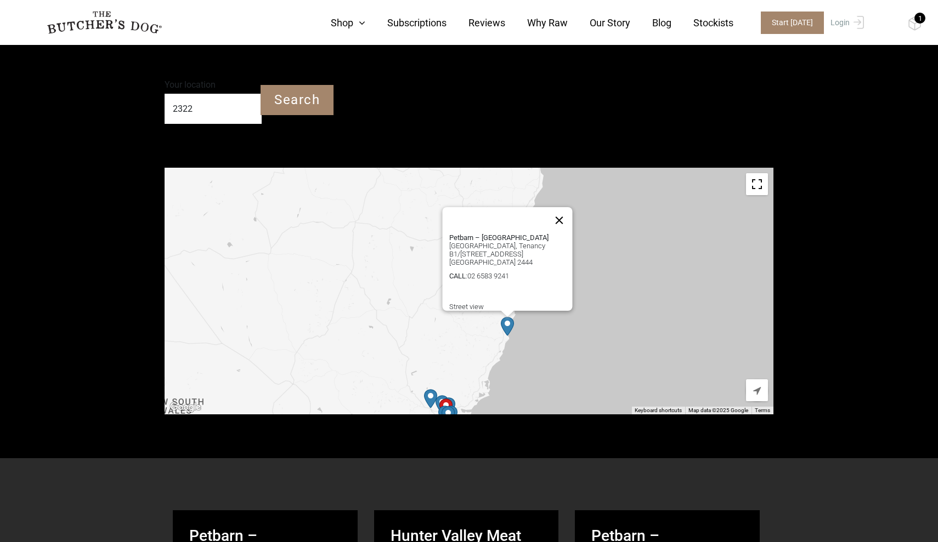
click at [563, 207] on button "Close" at bounding box center [559, 220] width 26 height 26
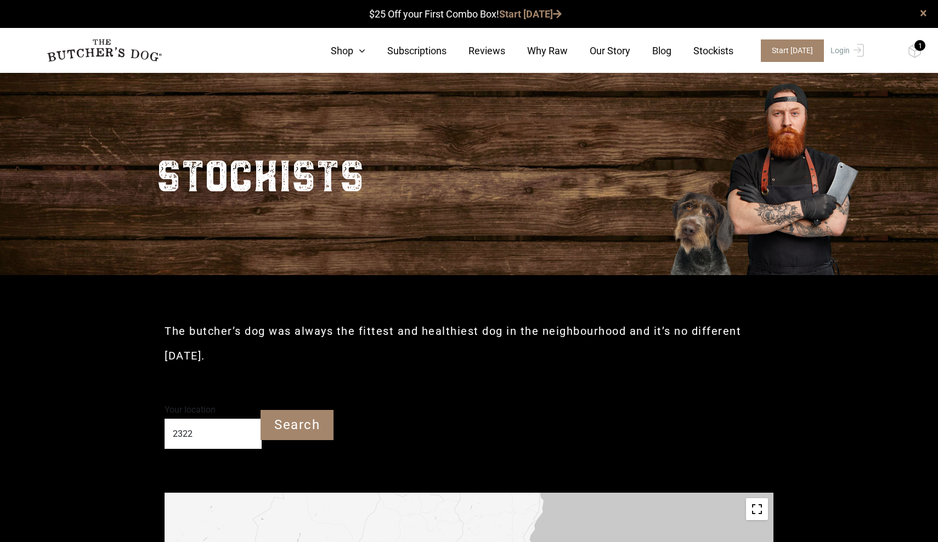
scroll to position [0, 0]
